Goal: Information Seeking & Learning: Learn about a topic

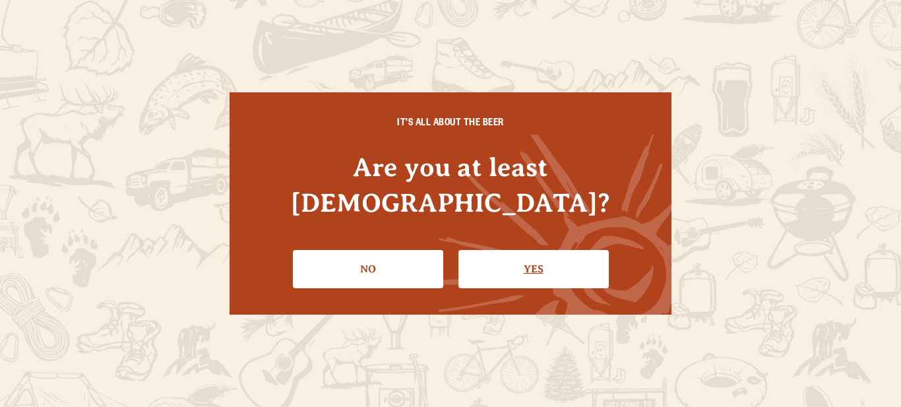
click at [540, 250] on link "Yes" at bounding box center [533, 269] width 150 height 38
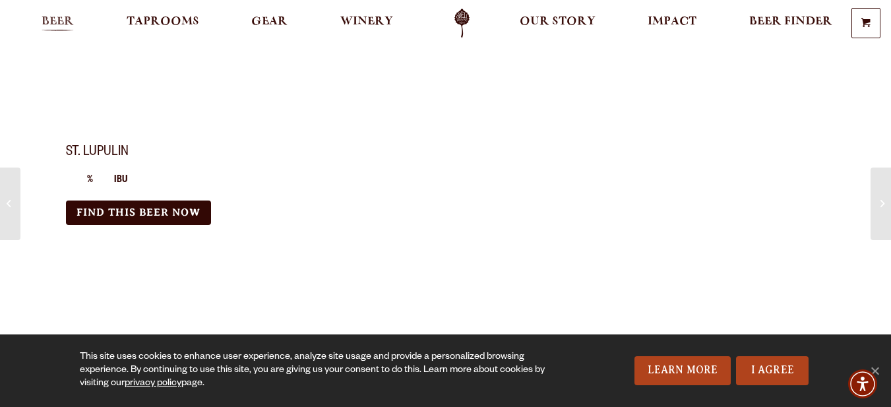
drag, startPoint x: 375, startPoint y: 22, endPoint x: 57, endPoint y: 21, distance: 317.9
click at [115, 171] on ul "% IBU" at bounding box center [248, 181] width 364 height 38
click at [105, 153] on h1 "St. Lupulin" at bounding box center [248, 152] width 364 height 17
click at [96, 148] on h1 "St. Lupulin" at bounding box center [248, 152] width 364 height 17
click at [96, 102] on section "St. Lupulin % IBU Find this Beer Now" at bounding box center [445, 337] width 891 height 675
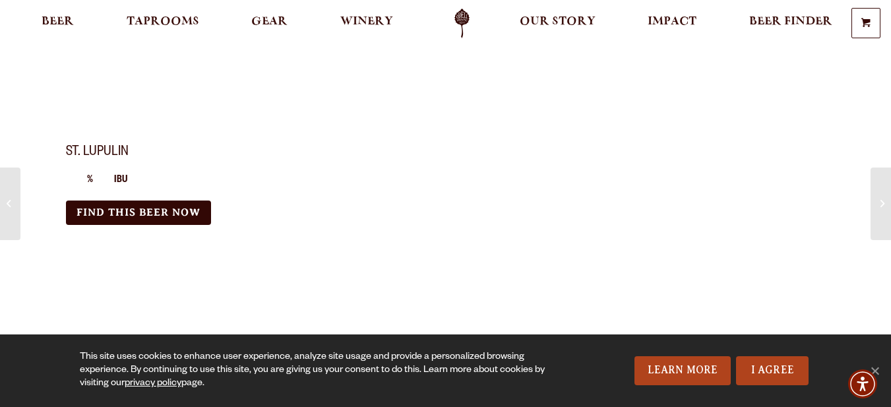
drag, startPoint x: 96, startPoint y: 102, endPoint x: 42, endPoint y: 106, distance: 54.3
click at [42, 106] on section "St. Lupulin % IBU Find this Beer Now" at bounding box center [445, 337] width 891 height 675
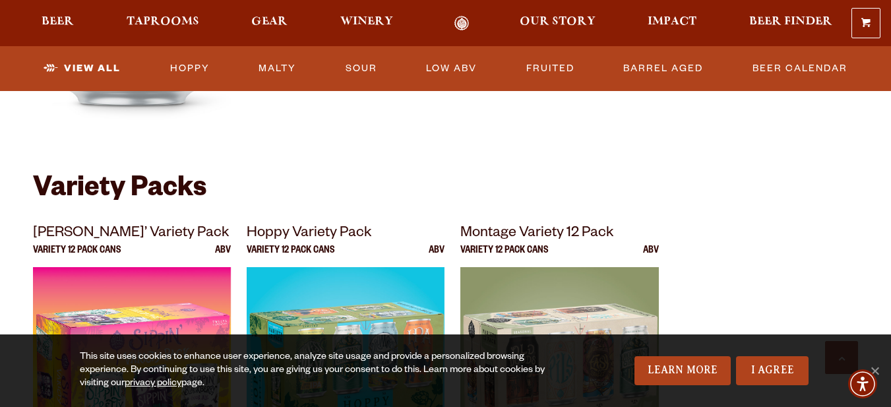
scroll to position [2616, 0]
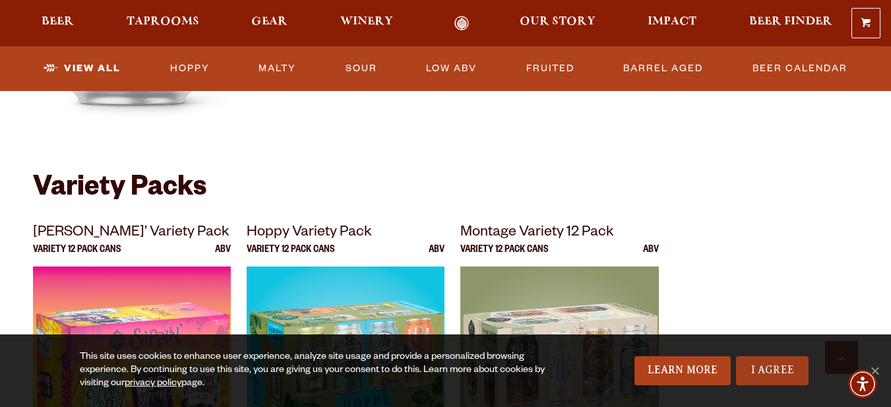
click at [751, 367] on link "I Agree" at bounding box center [772, 370] width 73 height 29
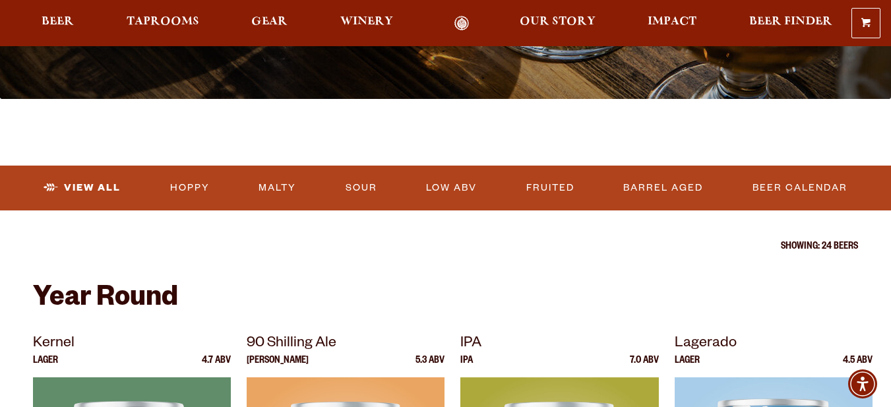
scroll to position [242, 0]
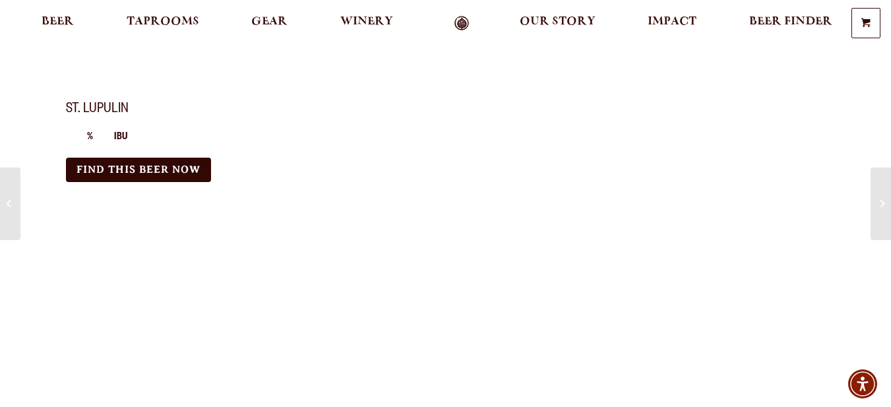
scroll to position [44, 0]
